Goal: Task Accomplishment & Management: Complete application form

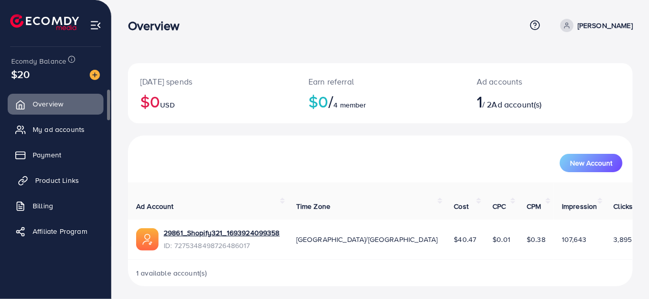
click at [58, 187] on link "Product Links" at bounding box center [56, 180] width 96 height 20
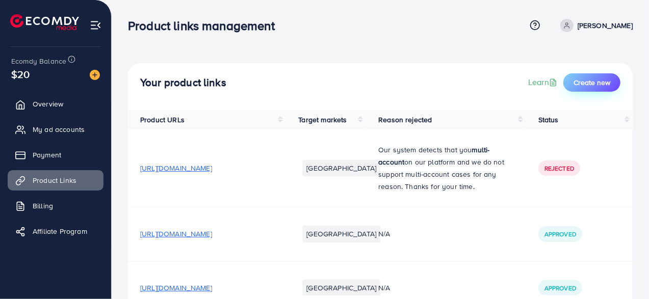
click at [588, 88] on button "Create new" at bounding box center [591, 82] width 57 height 18
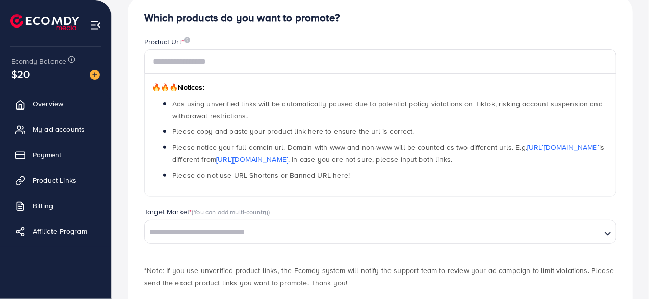
scroll to position [102, 0]
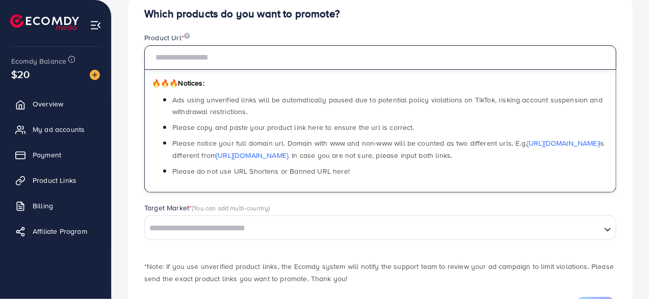
click at [266, 65] on input "text" at bounding box center [380, 57] width 472 height 24
paste input "**********"
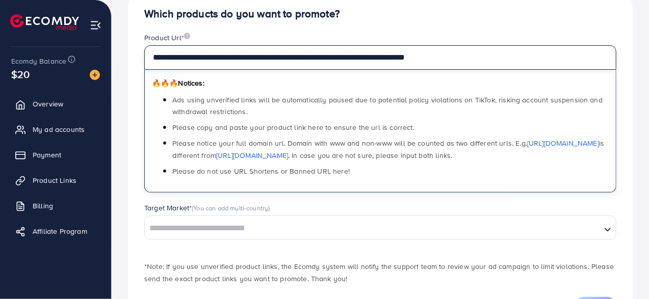
type input "**********"
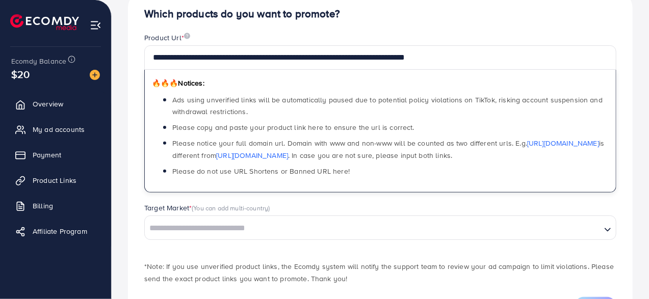
click at [203, 226] on input "Search for option" at bounding box center [373, 229] width 454 height 16
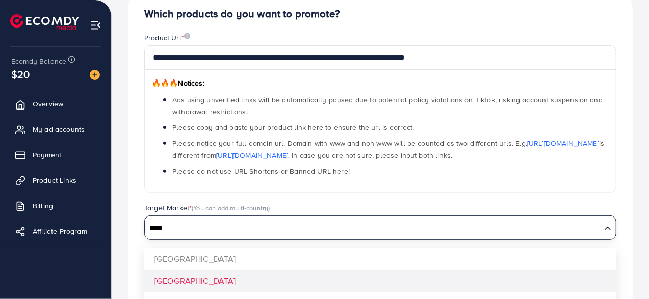
type input "****"
click at [188, 285] on div "**********" at bounding box center [380, 161] width 504 height 340
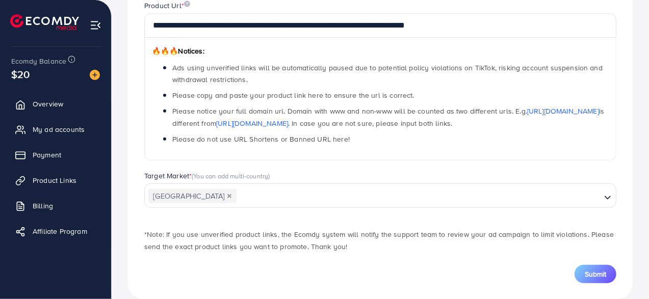
scroll to position [149, 0]
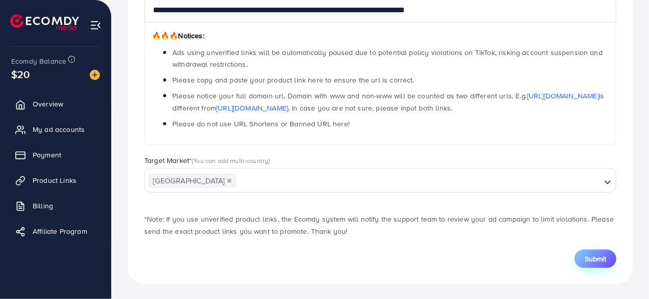
click at [586, 262] on span "Submit" at bounding box center [594, 259] width 21 height 10
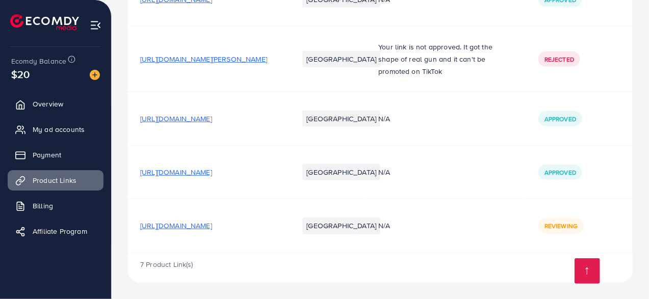
scroll to position [338, 0]
drag, startPoint x: 548, startPoint y: 222, endPoint x: 587, endPoint y: 222, distance: 39.2
click at [583, 222] on div "Reviewing" at bounding box center [560, 225] width 45 height 15
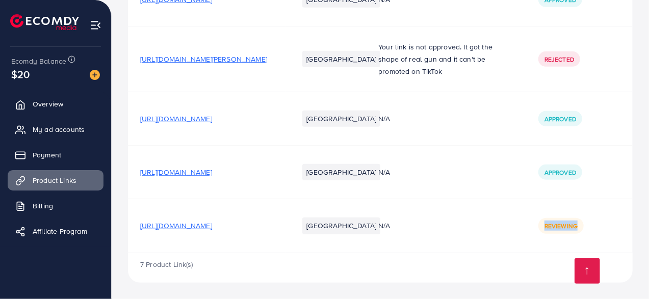
click at [583, 222] on div "Reviewing" at bounding box center [560, 225] width 45 height 15
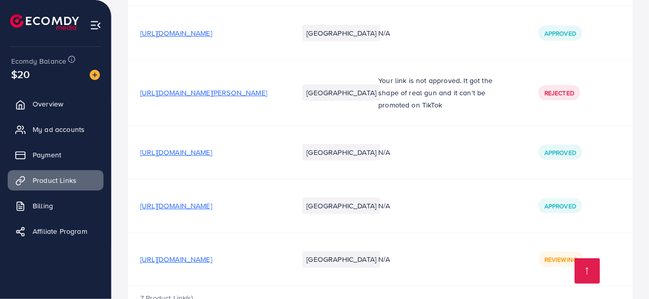
scroll to position [338, 0]
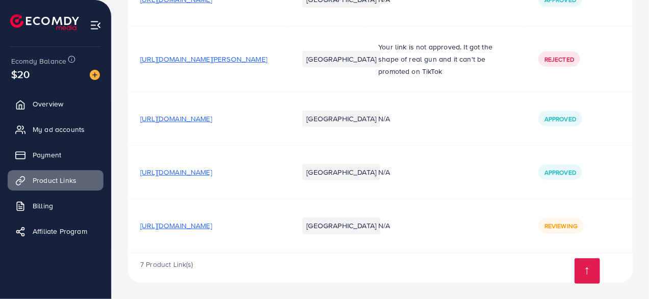
scroll to position [338, 0]
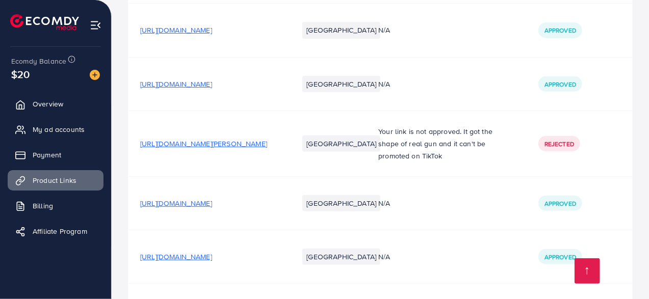
scroll to position [338, 0]
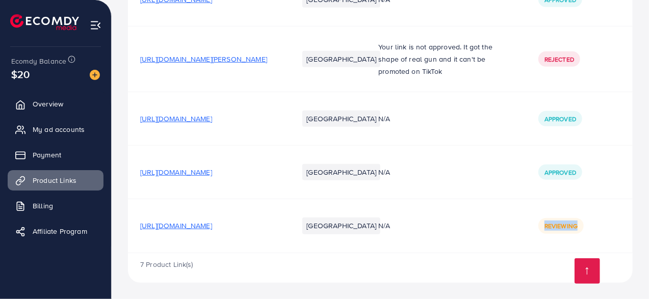
drag, startPoint x: 560, startPoint y: 226, endPoint x: 544, endPoint y: 226, distance: 16.3
click at [544, 226] on div "Reviewing" at bounding box center [579, 225] width 82 height 15
click at [558, 226] on div "Reviewing" at bounding box center [560, 225] width 45 height 15
drag, startPoint x: 583, startPoint y: 224, endPoint x: 536, endPoint y: 226, distance: 47.9
click at [536, 226] on td "Reviewing" at bounding box center [579, 226] width 106 height 54
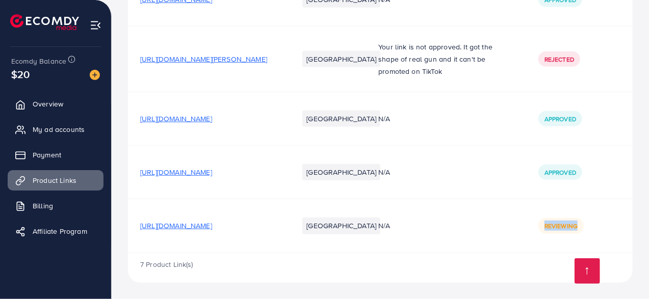
click at [583, 228] on div "Reviewing" at bounding box center [560, 225] width 45 height 15
drag, startPoint x: 572, startPoint y: 223, endPoint x: 561, endPoint y: 224, distance: 11.3
click at [565, 224] on span "Reviewing" at bounding box center [560, 226] width 33 height 9
click at [486, 146] on td "N/A" at bounding box center [446, 173] width 160 height 54
drag, startPoint x: 549, startPoint y: 154, endPoint x: 583, endPoint y: 154, distance: 34.1
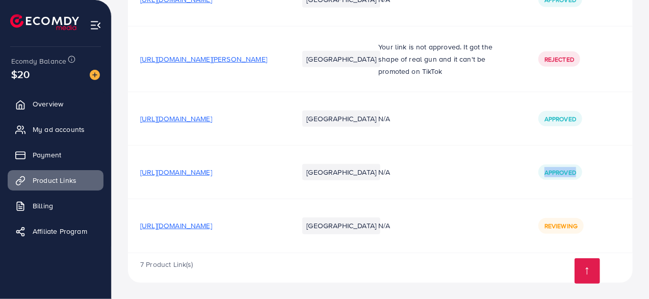
click at [582, 165] on div "Approved" at bounding box center [560, 172] width 44 height 15
click at [554, 171] on td "Approved" at bounding box center [579, 173] width 106 height 54
click at [44, 102] on span "Overview" at bounding box center [50, 104] width 31 height 10
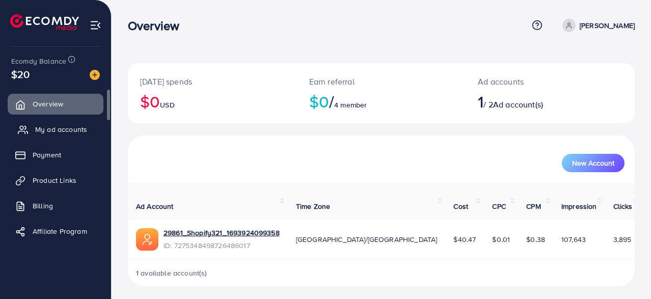
click at [55, 133] on span "My ad accounts" at bounding box center [61, 129] width 52 height 10
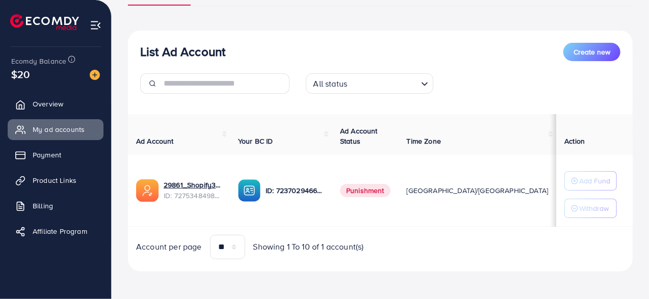
scroll to position [94, 0]
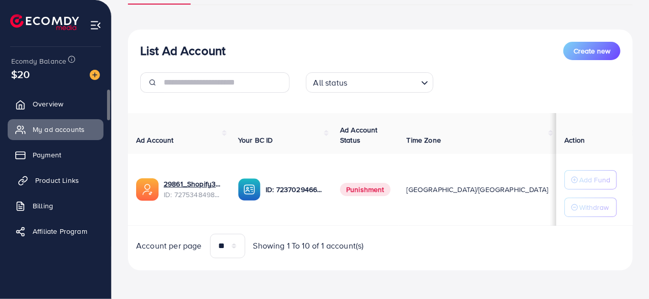
click at [54, 180] on span "Product Links" at bounding box center [57, 180] width 44 height 10
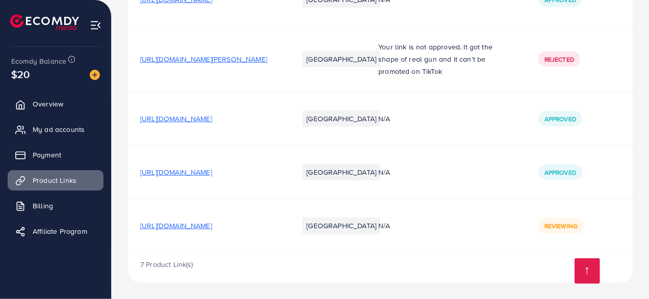
scroll to position [338, 0]
drag, startPoint x: 580, startPoint y: 220, endPoint x: 522, endPoint y: 226, distance: 58.5
click at [522, 226] on tr "https://appahoodies.myshopify.com/products/forged-pattern-carbon-fiber-phone-sh…" at bounding box center [380, 226] width 504 height 54
click at [558, 224] on span "Reviewing" at bounding box center [560, 226] width 33 height 9
drag, startPoint x: 543, startPoint y: 225, endPoint x: 623, endPoint y: 218, distance: 80.8
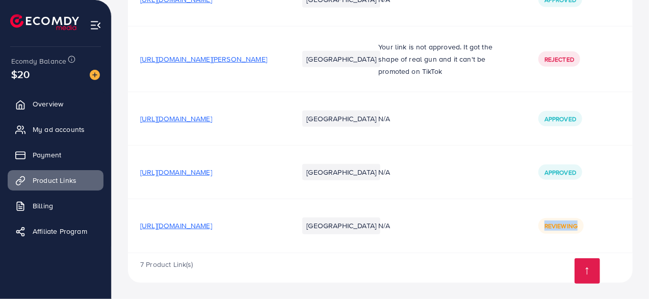
click at [622, 218] on td "Reviewing" at bounding box center [579, 226] width 106 height 54
drag, startPoint x: 548, startPoint y: 24, endPoint x: 594, endPoint y: 30, distance: 46.7
click at [593, 51] on div "Rejected" at bounding box center [579, 58] width 82 height 15
click at [585, 51] on div "Rejected" at bounding box center [579, 58] width 82 height 15
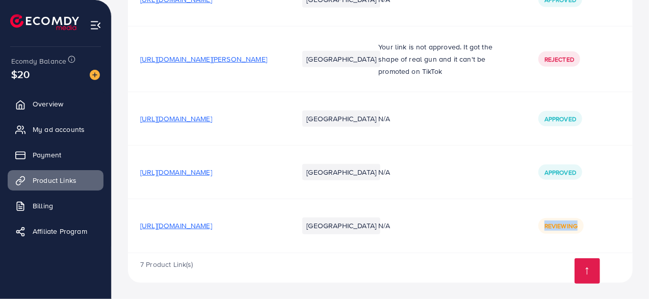
drag, startPoint x: 553, startPoint y: 223, endPoint x: 603, endPoint y: 223, distance: 49.9
click at [603, 223] on div "Reviewing" at bounding box center [579, 225] width 82 height 15
click at [577, 225] on span "Reviewing" at bounding box center [560, 226] width 33 height 9
drag, startPoint x: 582, startPoint y: 223, endPoint x: 544, endPoint y: 227, distance: 37.9
click at [544, 227] on div "Reviewing" at bounding box center [579, 225] width 82 height 15
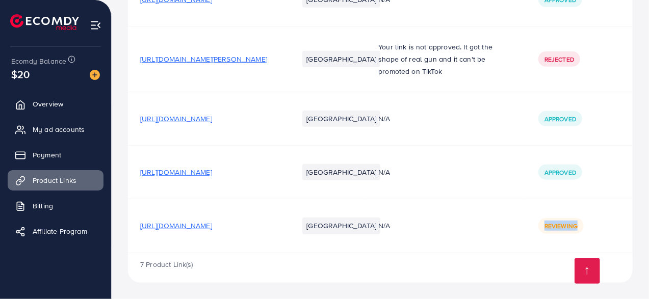
click at [550, 226] on div "Reviewing" at bounding box center [560, 225] width 45 height 15
drag, startPoint x: 575, startPoint y: 32, endPoint x: 544, endPoint y: 31, distance: 31.1
click at [544, 51] on div "Rejected" at bounding box center [559, 58] width 42 height 15
click at [526, 92] on td "N/A" at bounding box center [446, 119] width 160 height 54
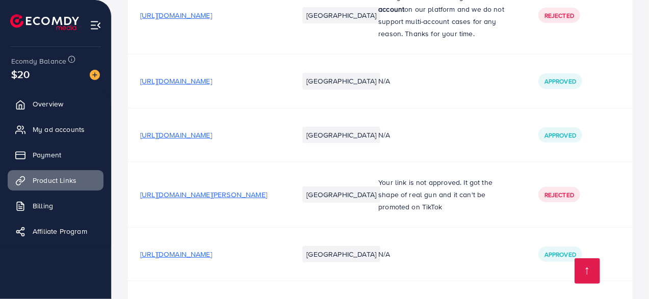
scroll to position [338, 0]
